Goal: Information Seeking & Learning: Learn about a topic

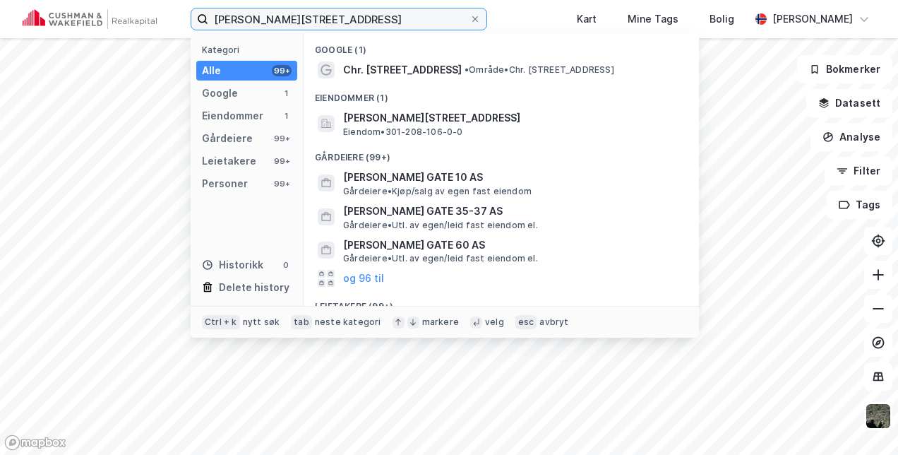
drag, startPoint x: 356, startPoint y: 28, endPoint x: 188, endPoint y: 19, distance: 168.2
click at [188, 19] on div "[DEMOGRAPHIC_DATA][PERSON_NAME][STREET_ADDRESS] Kategori Alle 99+ Google 1 Eien…" at bounding box center [449, 19] width 898 height 38
click at [409, 27] on input "[PERSON_NAME][STREET_ADDRESS]" at bounding box center [338, 18] width 261 height 21
click at [138, 40] on div "[DEMOGRAPHIC_DATA][PERSON_NAME][STREET_ADDRESS] Kategori Alle 99+ Google 1 Eien…" at bounding box center [449, 227] width 898 height 455
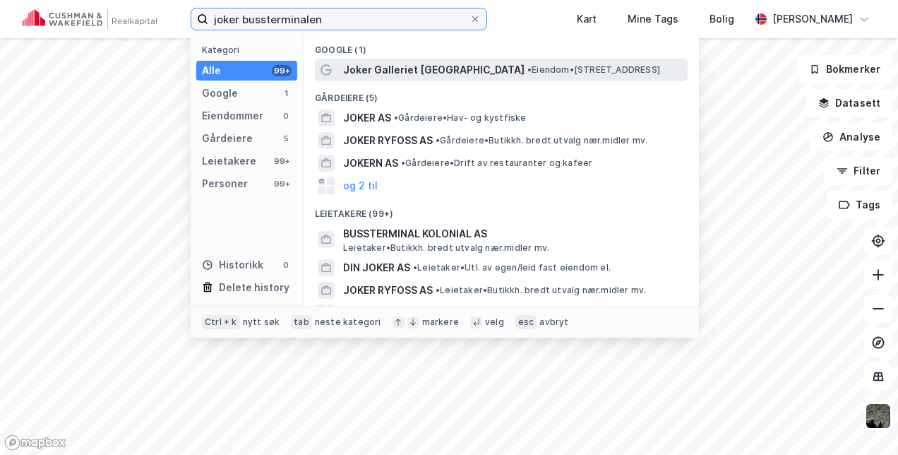
type input "joker bussterminalen"
click at [385, 64] on span "Joker Galleriet [GEOGRAPHIC_DATA]" at bounding box center [433, 69] width 181 height 17
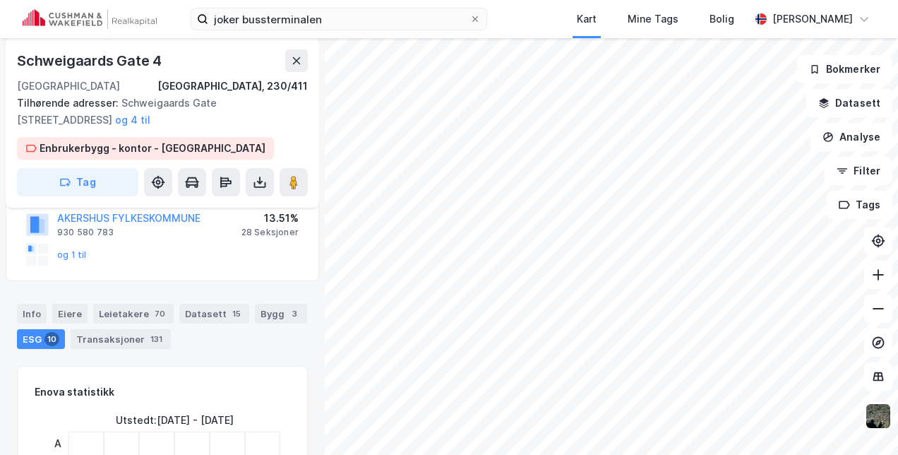
scroll to position [305, 0]
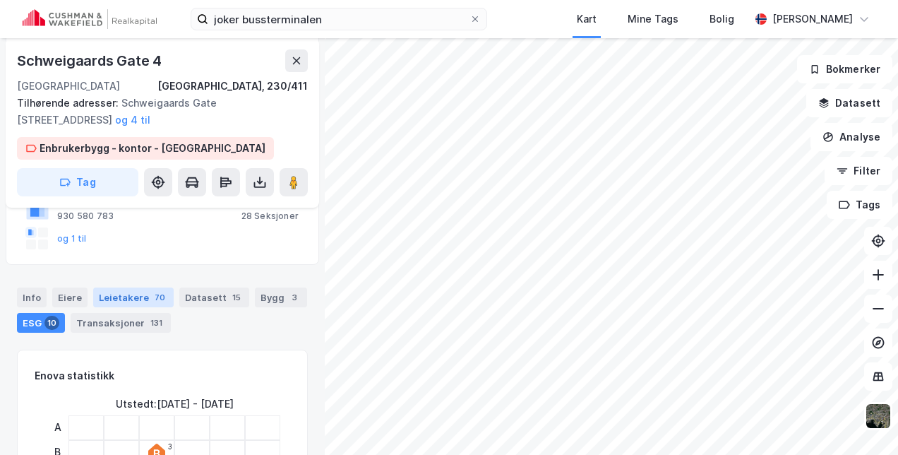
click at [141, 292] on div "Leietakere 70" at bounding box center [133, 297] width 80 height 20
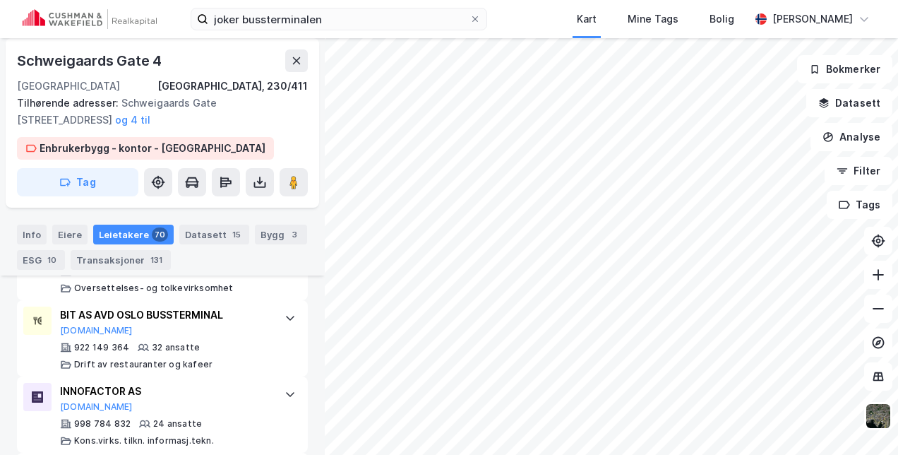
scroll to position [1639, 0]
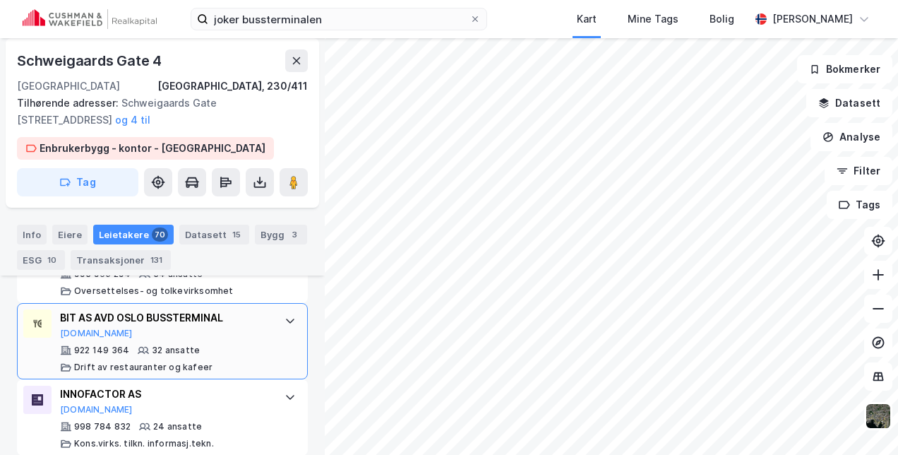
click at [218, 332] on div "BIT AS AVD OSLO BUSSTERMINAL [DOMAIN_NAME]" at bounding box center [165, 324] width 210 height 30
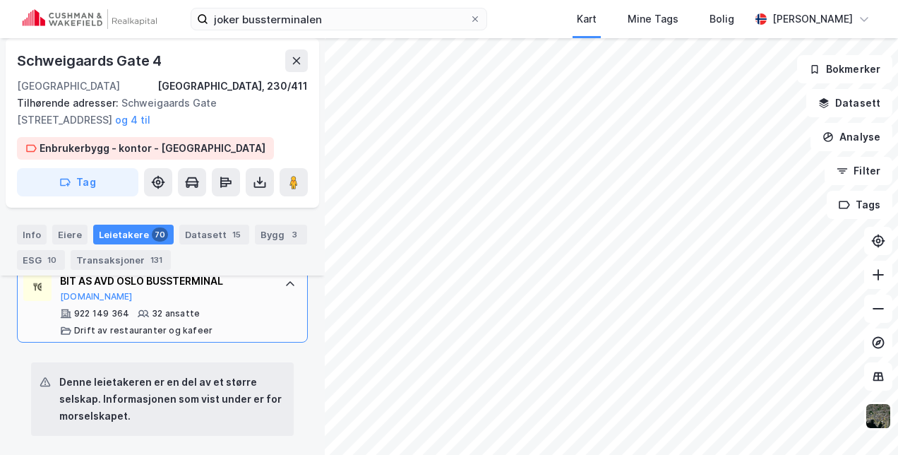
scroll to position [1677, 0]
click at [251, 296] on div "BIT AS AVD OSLO BUSSTERMINAL [DOMAIN_NAME]" at bounding box center [165, 286] width 210 height 30
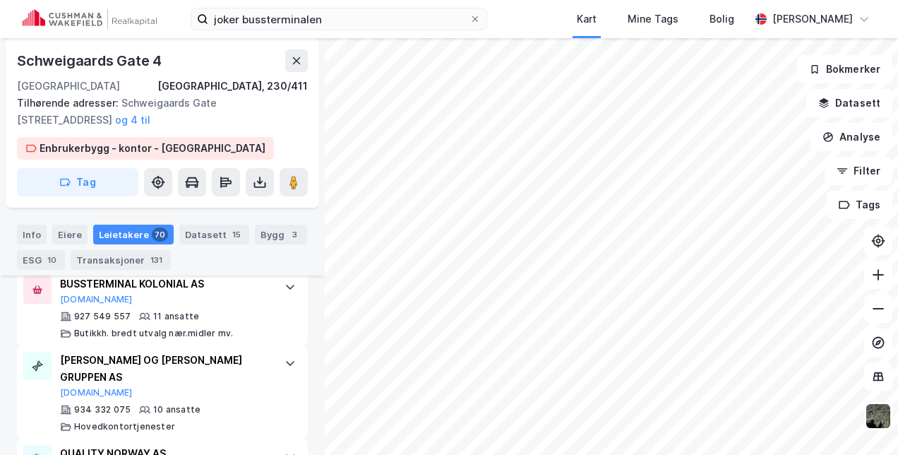
scroll to position [2542, 0]
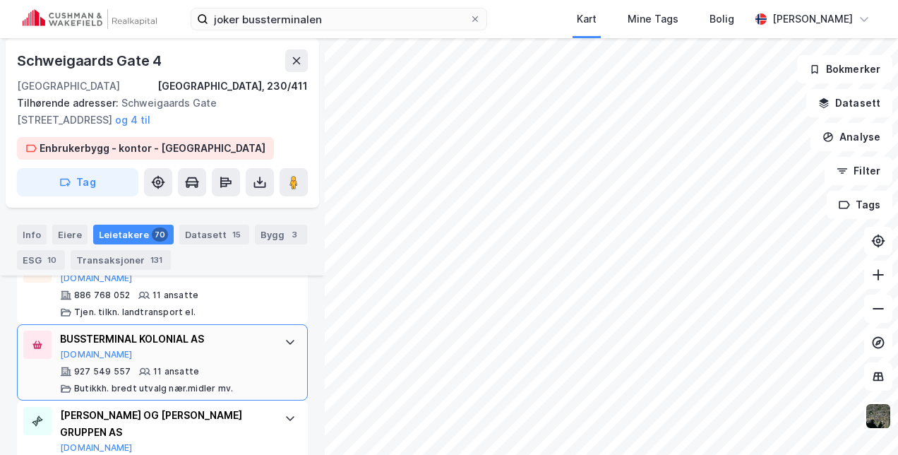
click at [262, 340] on div "BUSSTERMINAL KOLONIAL AS [DOMAIN_NAME] 927 549 557 11 ansatte Butikkh. bredt ut…" at bounding box center [162, 362] width 291 height 76
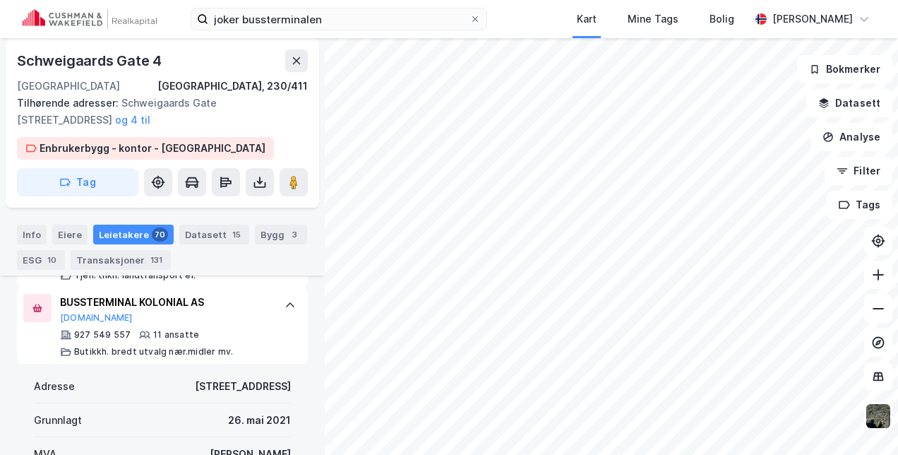
scroll to position [2579, 0]
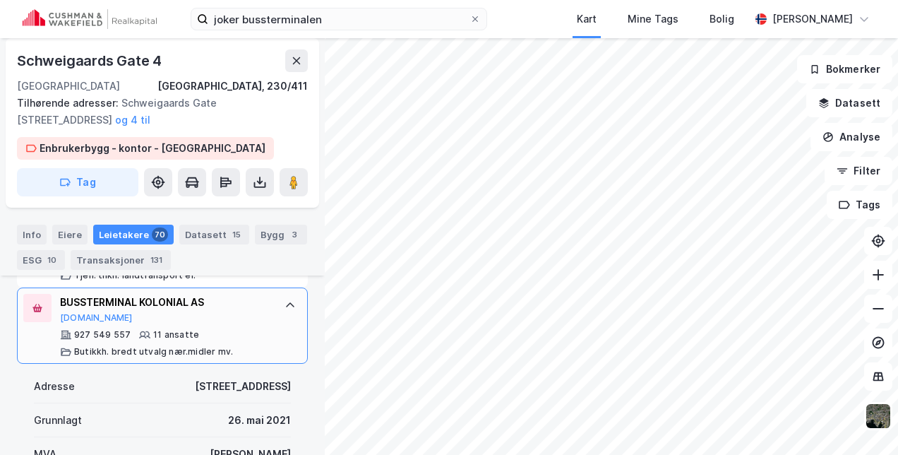
click at [39, 294] on div at bounding box center [37, 308] width 28 height 28
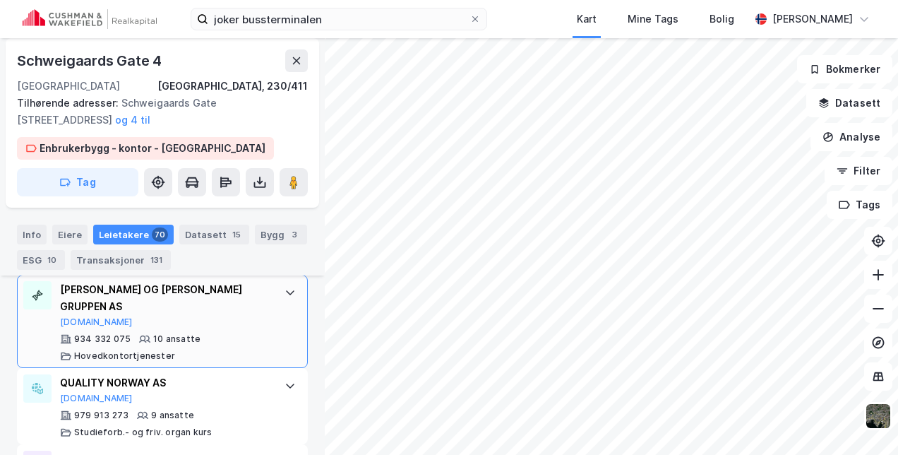
scroll to position [2720, 0]
